Goal: Navigation & Orientation: Understand site structure

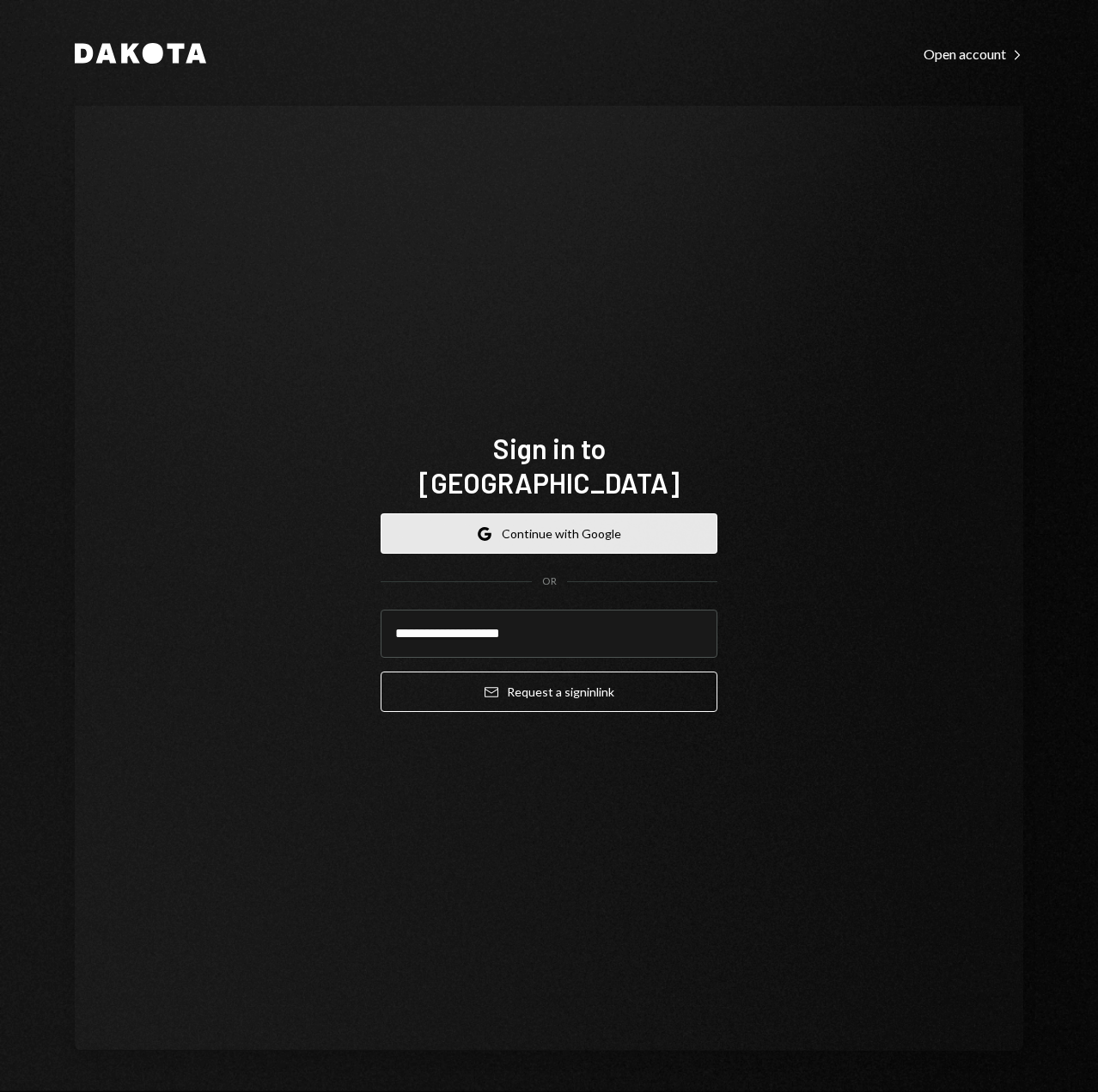
click at [559, 526] on button "Google Continue with Google" at bounding box center [549, 534] width 337 height 41
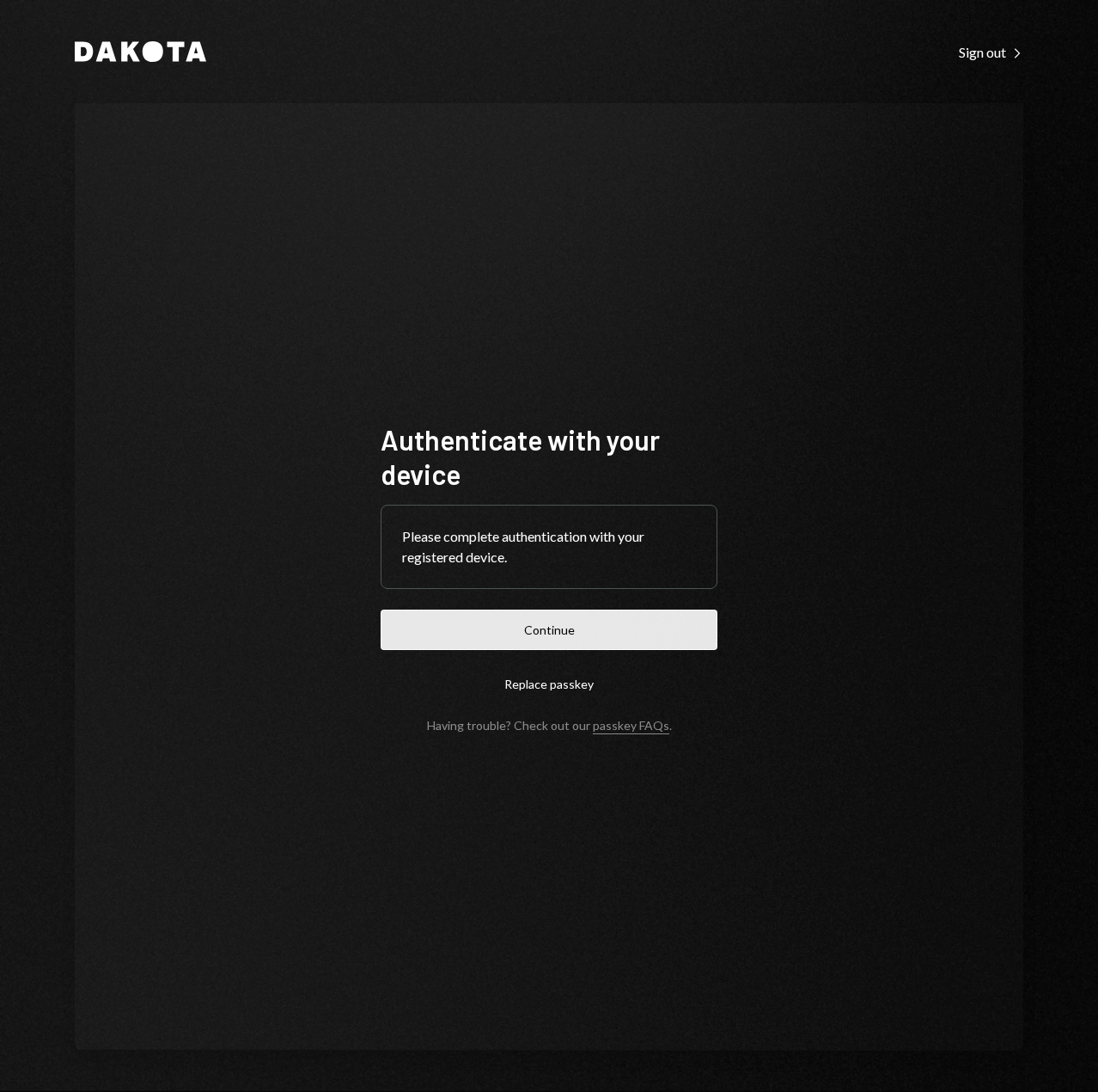
click at [668, 626] on button "Continue" at bounding box center [549, 630] width 337 height 41
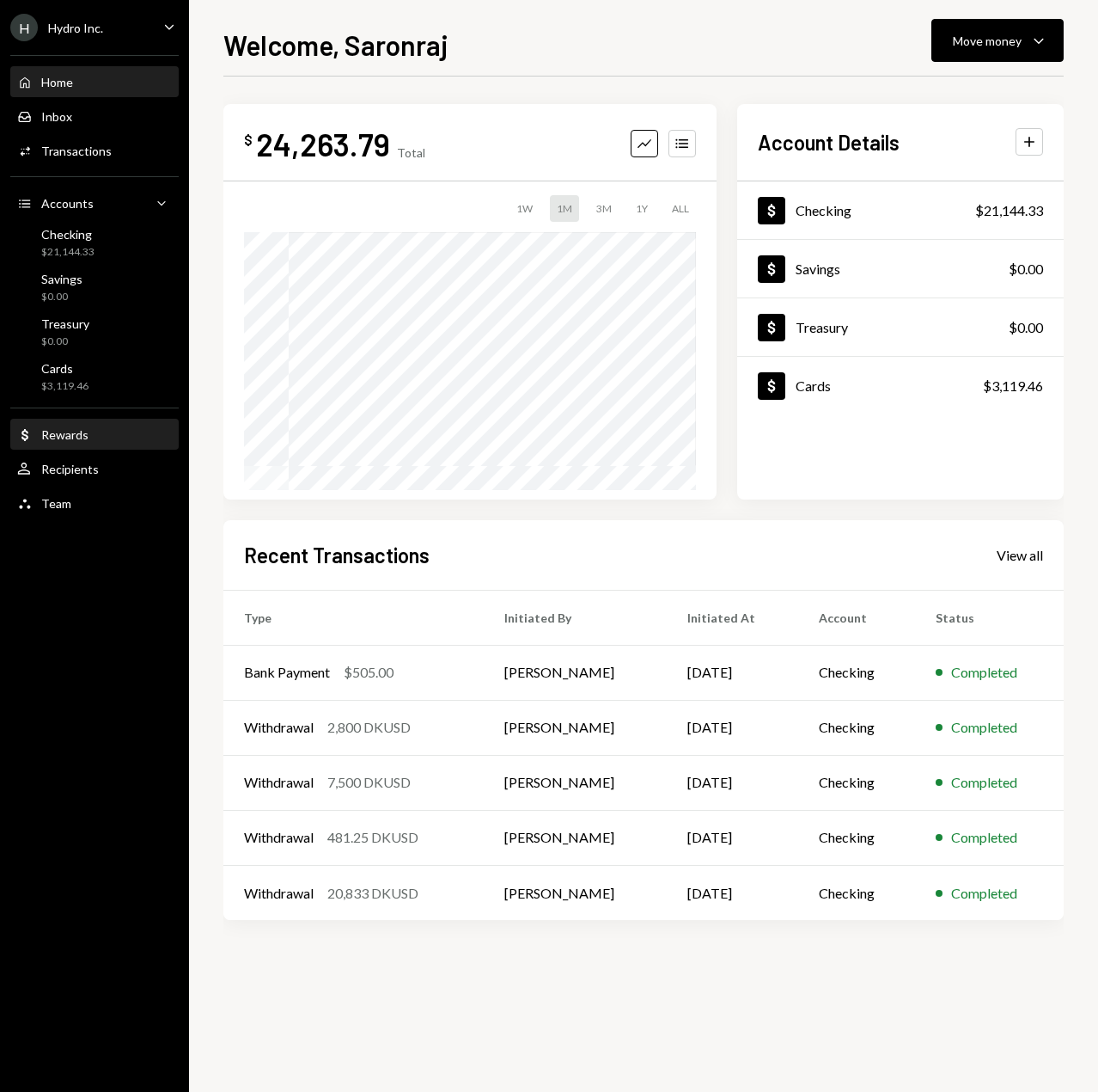
click at [63, 446] on div "Dollar Rewards" at bounding box center [94, 435] width 154 height 30
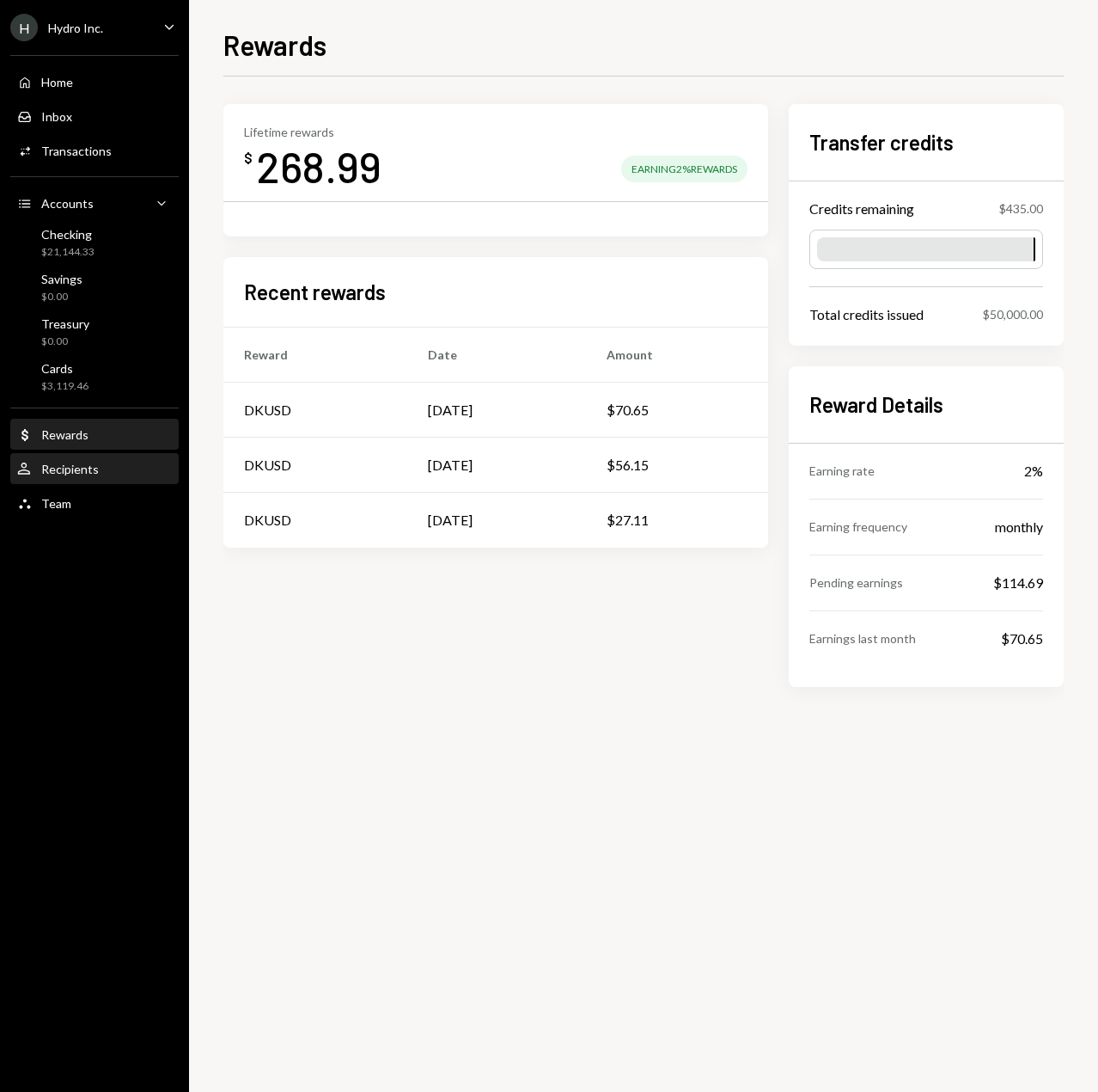
click at [74, 471] on div "Recipients" at bounding box center [70, 469] width 57 height 15
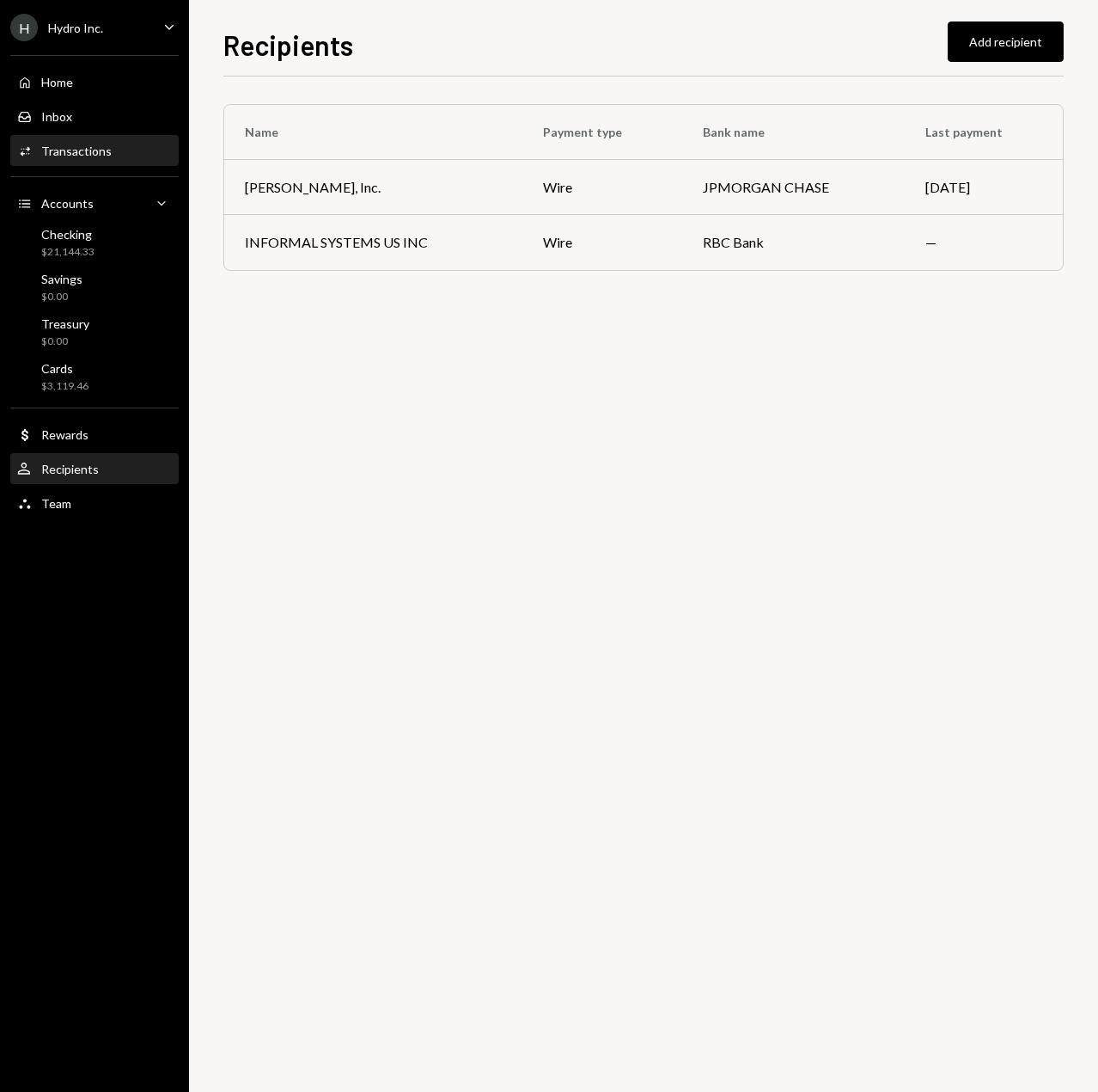
click at [78, 152] on div "Transactions" at bounding box center [77, 151] width 70 height 15
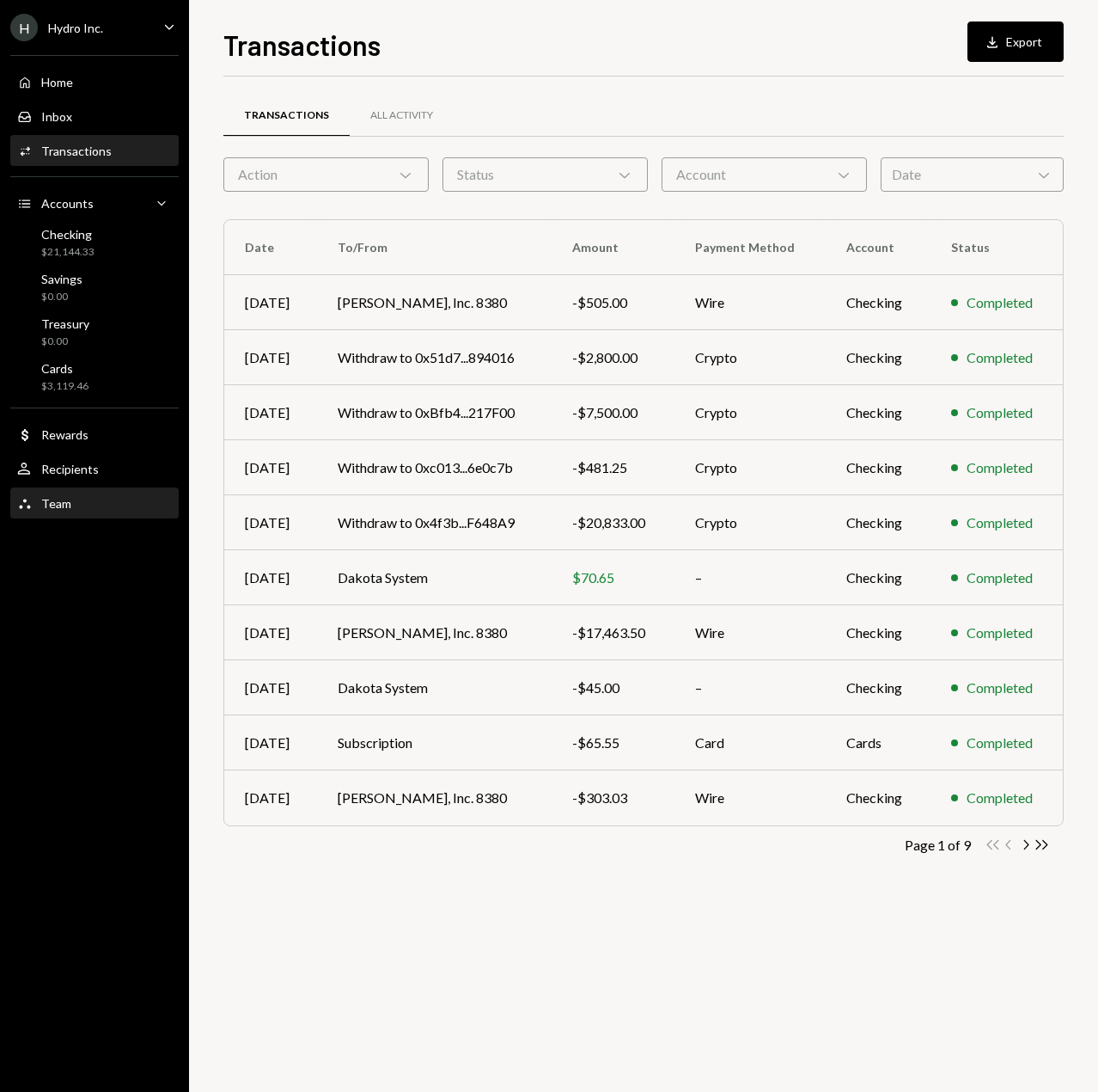
click at [70, 512] on div "Team Team" at bounding box center [94, 504] width 154 height 30
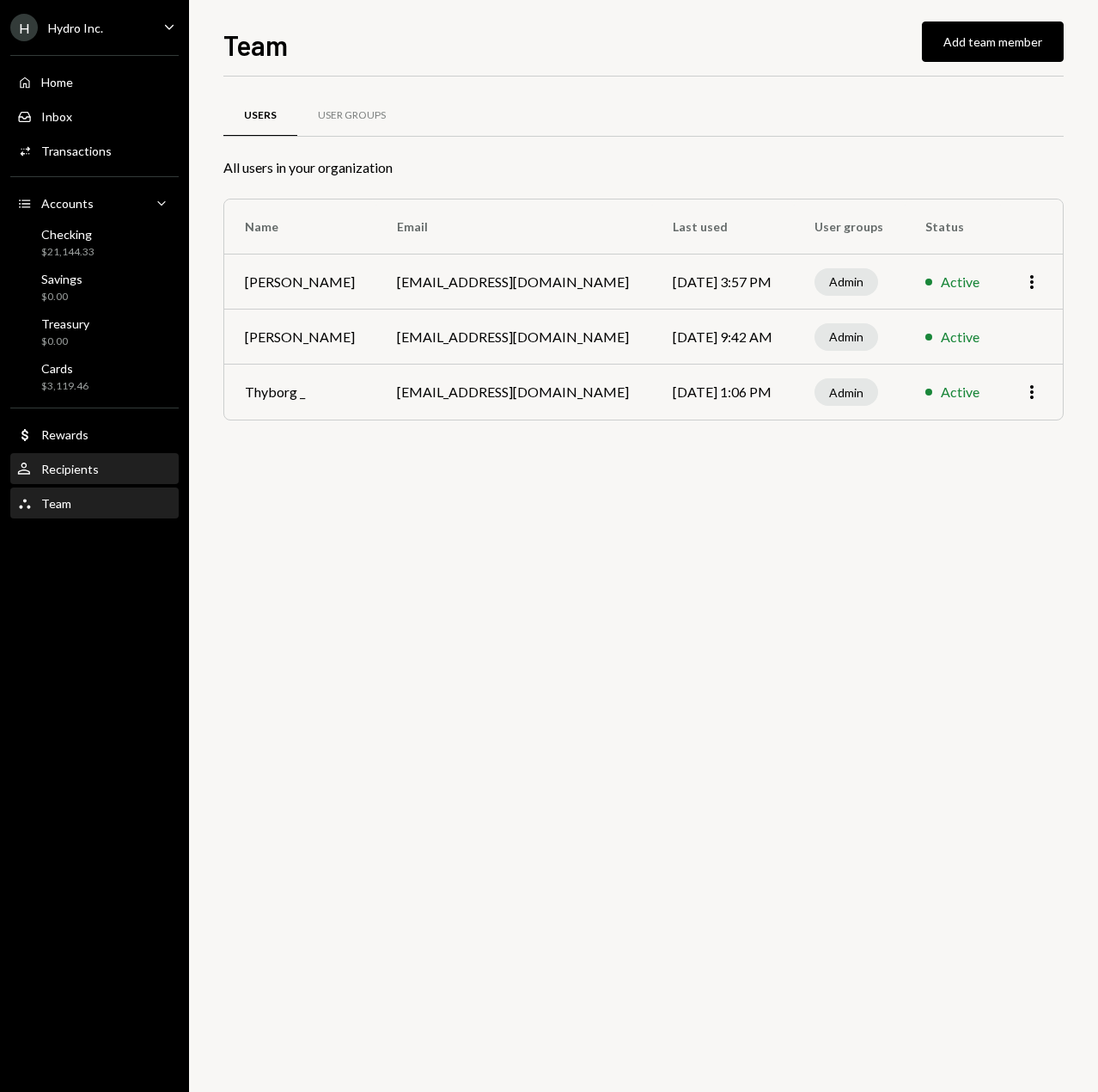
click at [69, 470] on div "Recipients" at bounding box center [70, 469] width 57 height 15
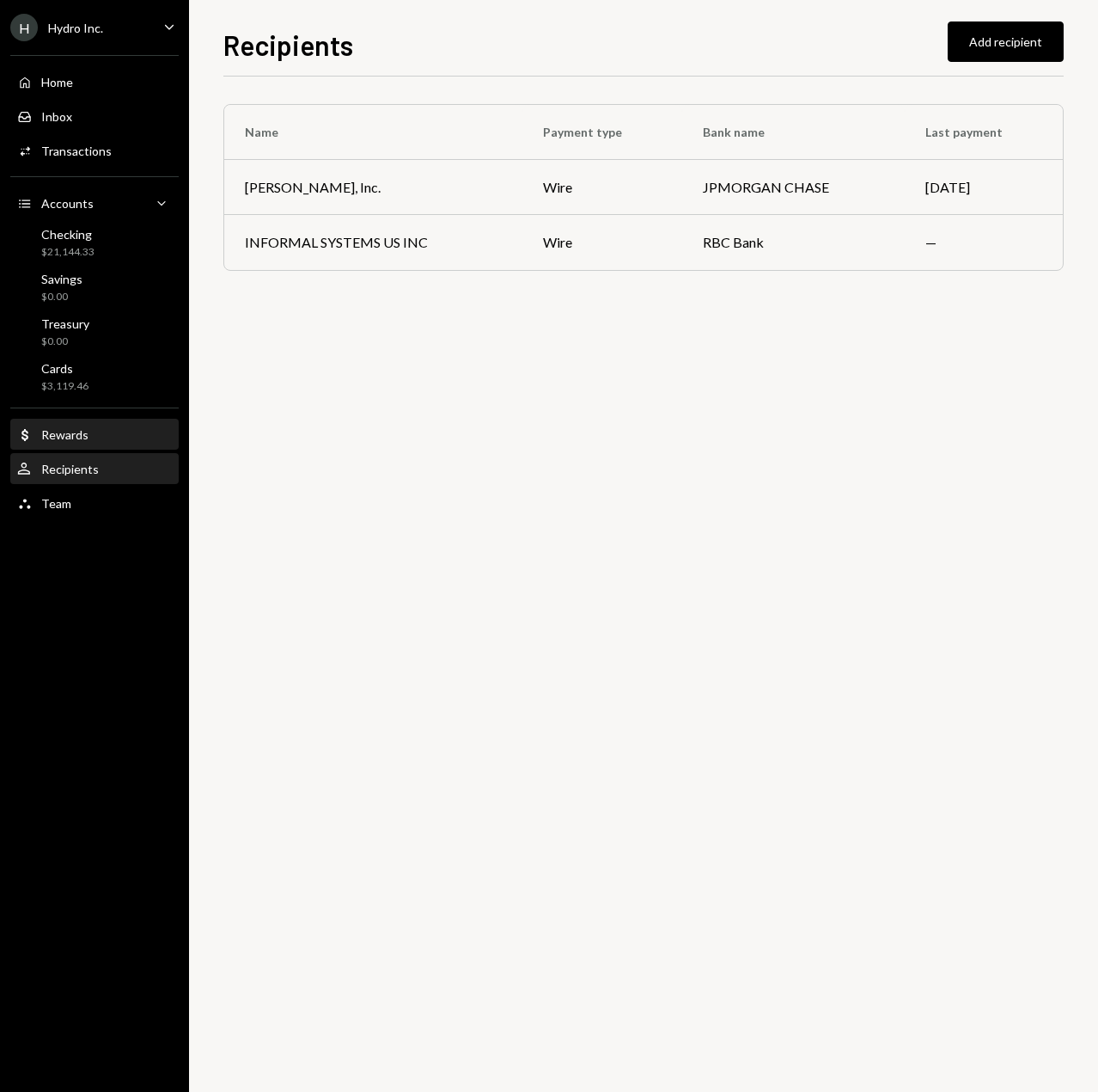
click at [69, 433] on div "Rewards" at bounding box center [65, 434] width 47 height 15
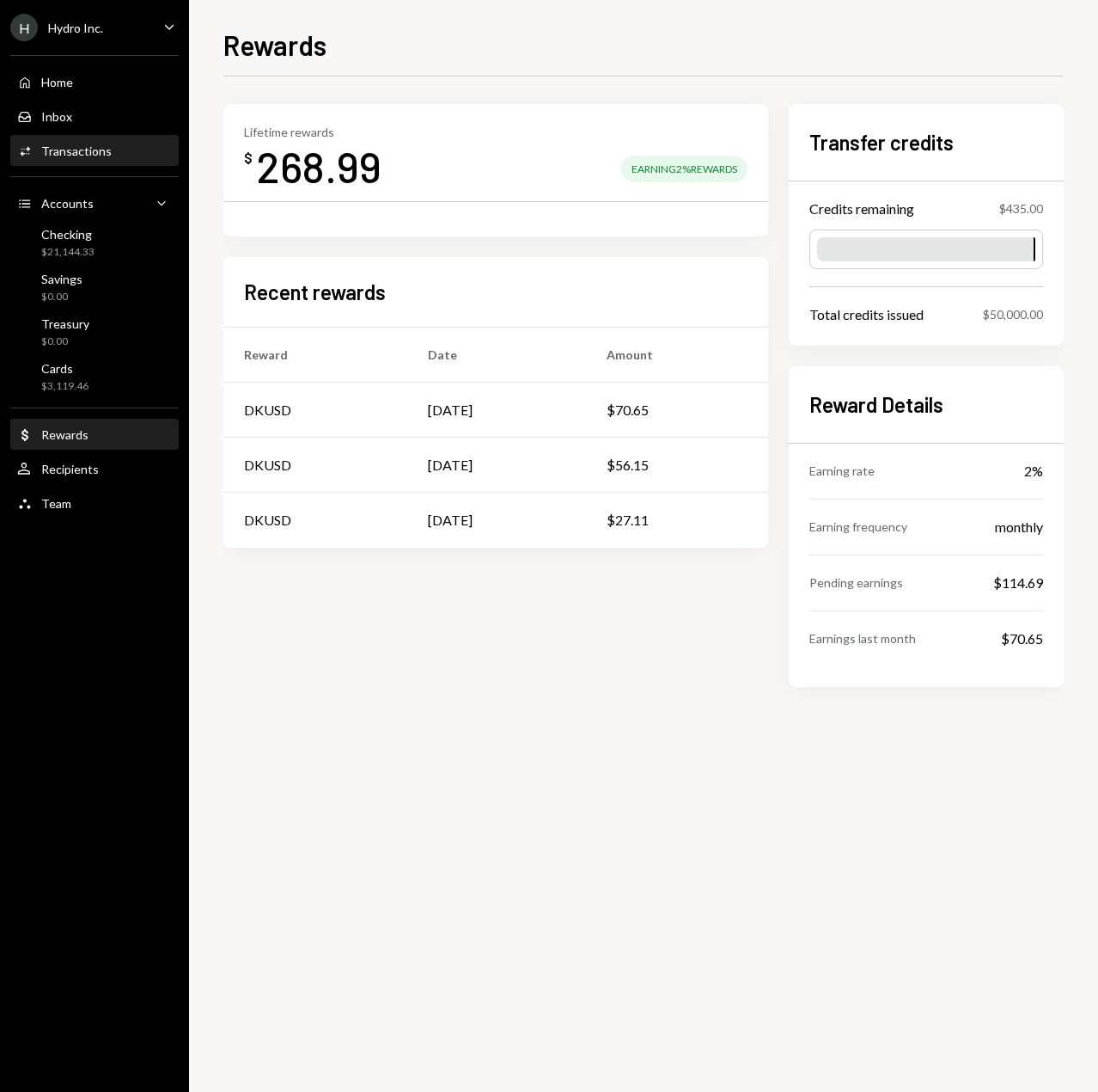
click at [85, 144] on div "Transactions" at bounding box center [77, 151] width 70 height 15
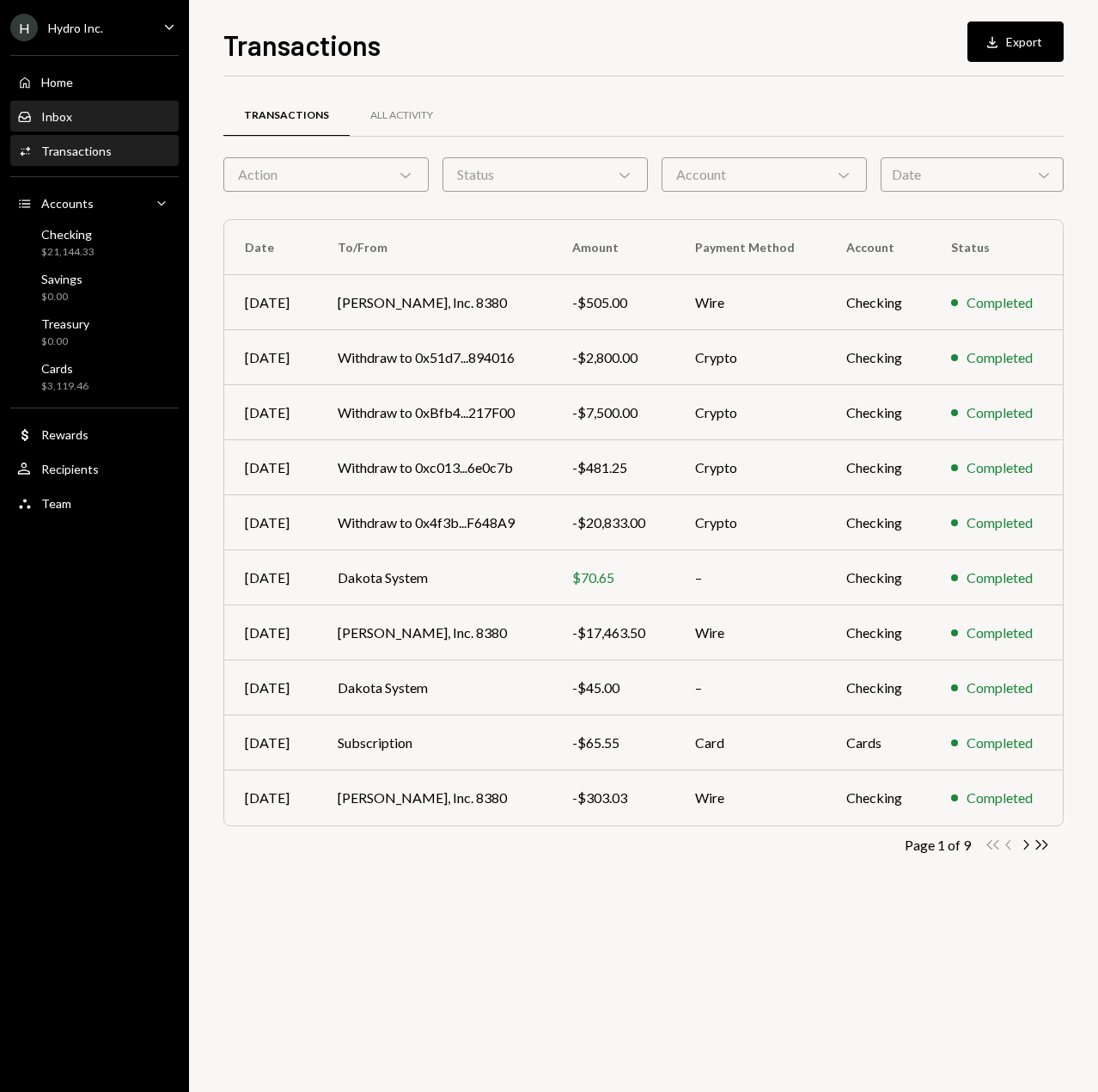
click at [73, 120] on div "Inbox Inbox" at bounding box center [94, 116] width 154 height 16
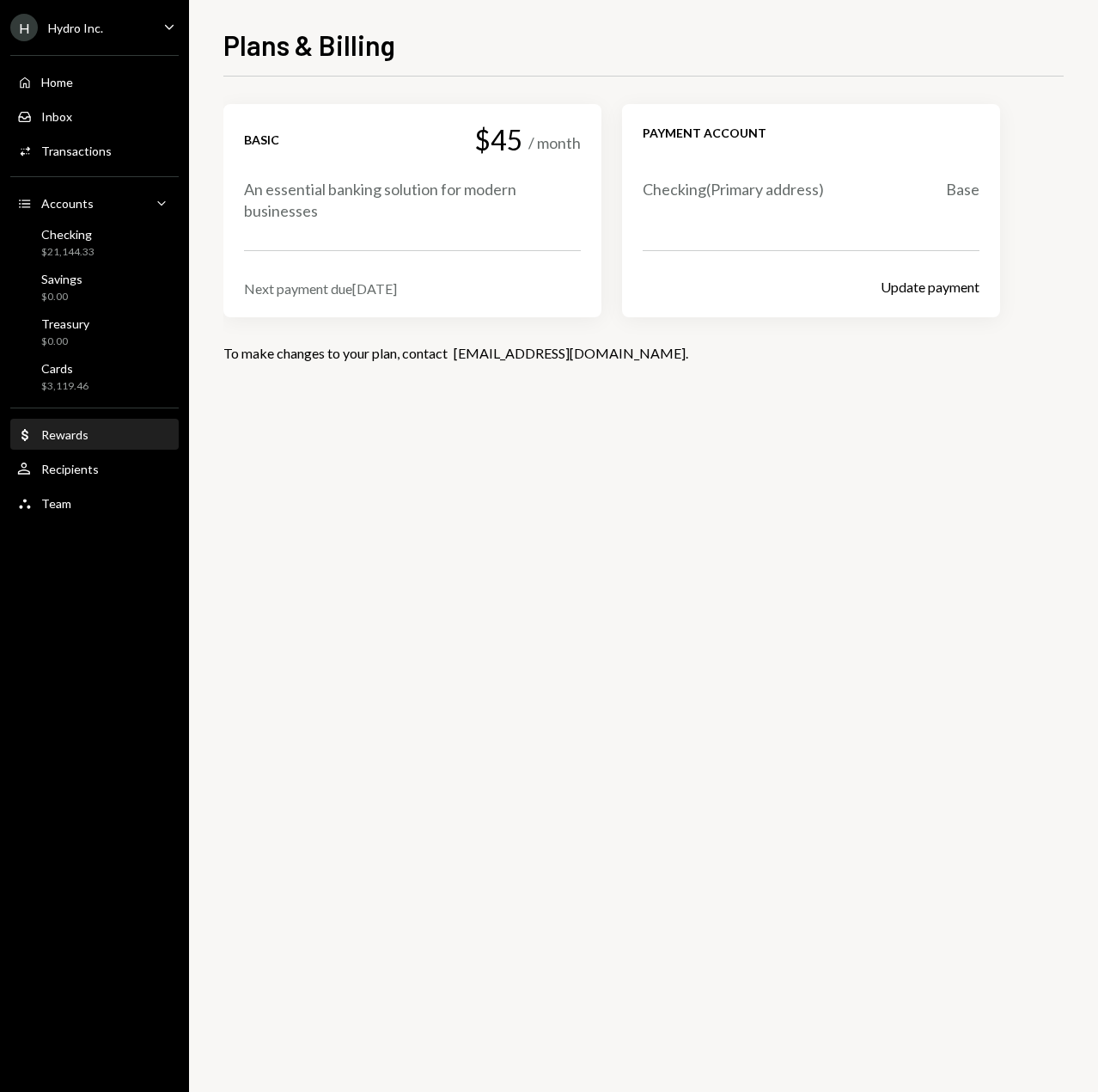
click at [65, 434] on div "Rewards" at bounding box center [65, 434] width 47 height 15
